Goal: Task Accomplishment & Management: Use online tool/utility

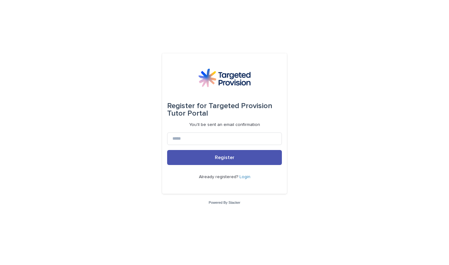
click at [187, 131] on form "Register for Targeted Provision Tutor Portal You'll be sent an email confirmati…" at bounding box center [224, 123] width 115 height 130
click at [182, 144] on input at bounding box center [224, 138] width 115 height 12
click at [246, 177] on link "Login" at bounding box center [245, 176] width 11 height 4
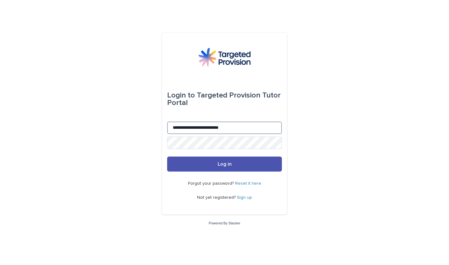
type input "**********"
click at [225, 164] on button "Log in" at bounding box center [224, 163] width 115 height 15
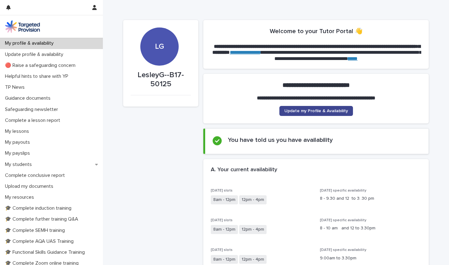
click at [310, 111] on span "Update my Profile & Availability" at bounding box center [317, 111] width 64 height 4
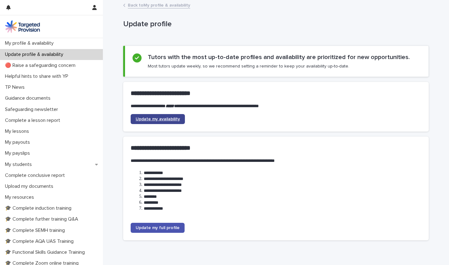
click at [169, 114] on link "Update my availability" at bounding box center [158, 119] width 54 height 10
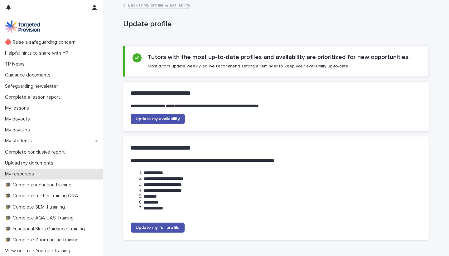
scroll to position [22, 0]
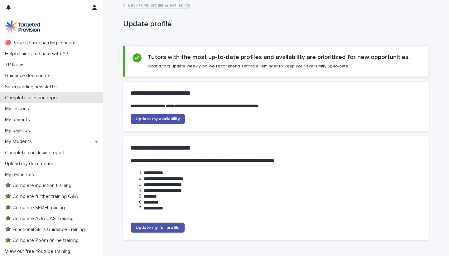
click at [32, 95] on p "Complete a lesson report" at bounding box center [33, 98] width 63 height 6
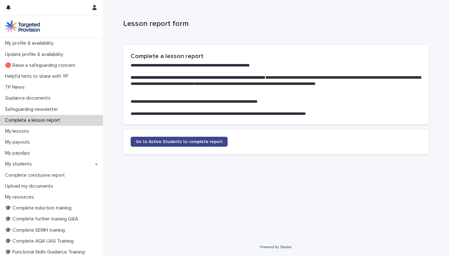
click at [174, 142] on span "Go to Active Students to complete report" at bounding box center [179, 141] width 87 height 4
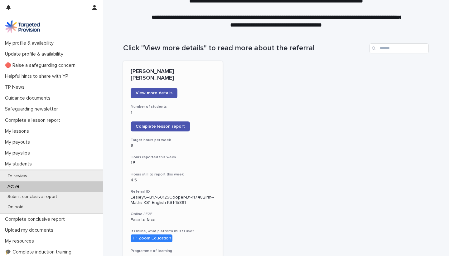
scroll to position [33, 0]
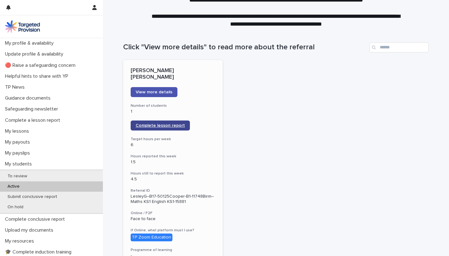
click at [173, 123] on span "Complete lesson report" at bounding box center [160, 125] width 49 height 4
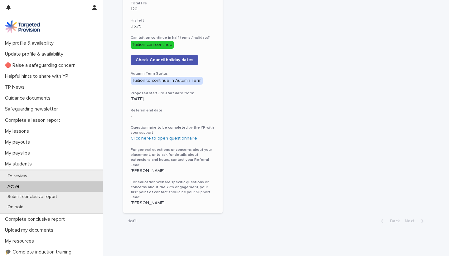
scroll to position [315, 0]
